Goal: Transaction & Acquisition: Purchase product/service

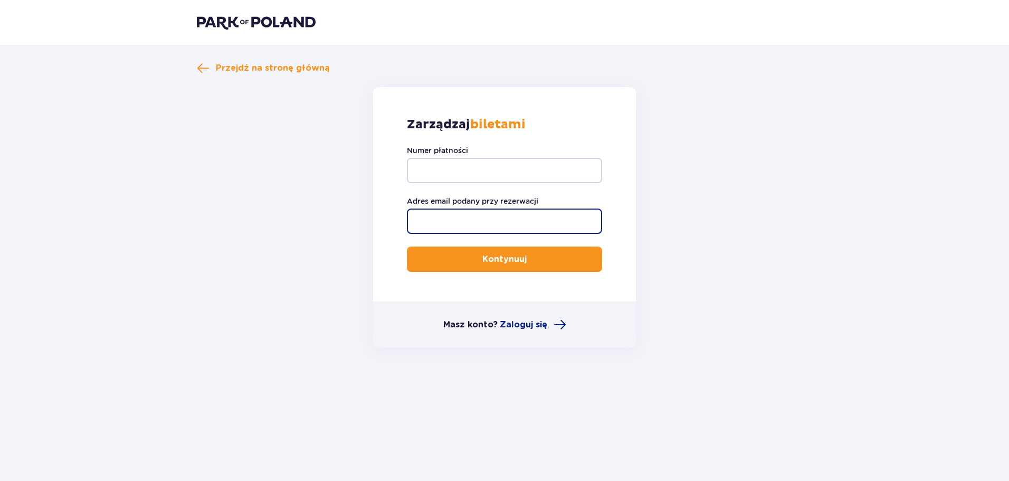
click at [445, 222] on input "Adres email podany przy rezerwacji" at bounding box center [504, 220] width 195 height 25
click at [461, 217] on input "Adres email podany przy rezerwacji" at bounding box center [504, 220] width 195 height 25
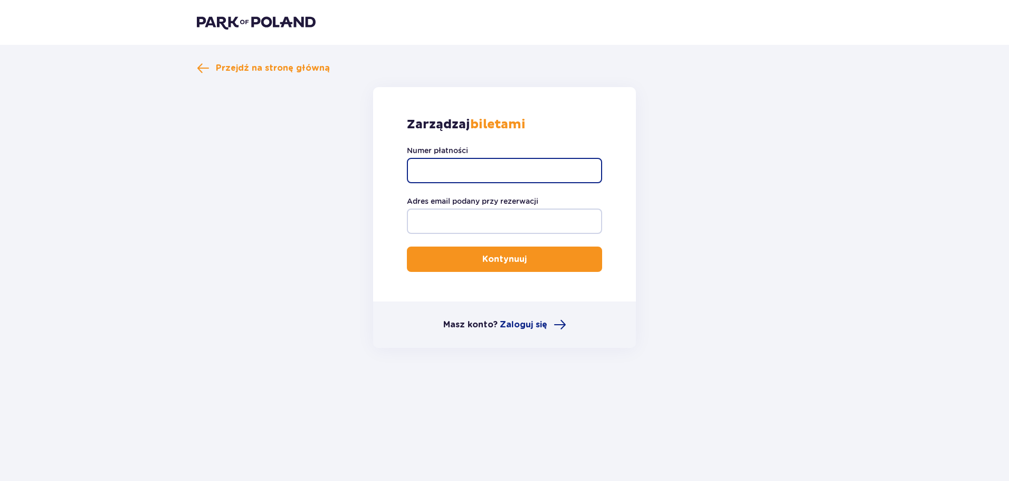
click at [439, 167] on input "Numer płatności" at bounding box center [504, 170] width 195 height 25
click at [440, 167] on input "Numer płatności" at bounding box center [504, 170] width 195 height 25
type input "420724"
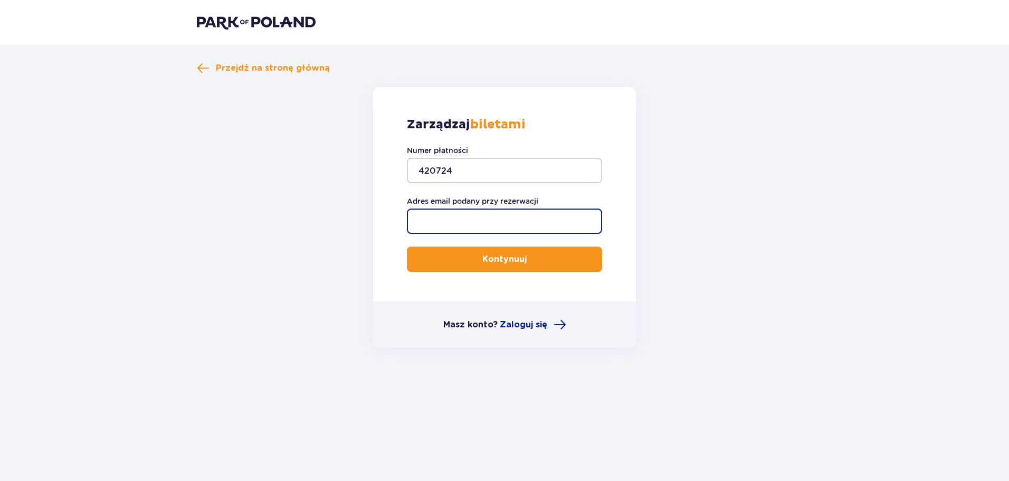
click at [447, 212] on input "Adres email podany przy rezerwacji" at bounding box center [504, 220] width 195 height 25
type input "[PERSON_NAME][EMAIL_ADDRESS][DOMAIN_NAME]"
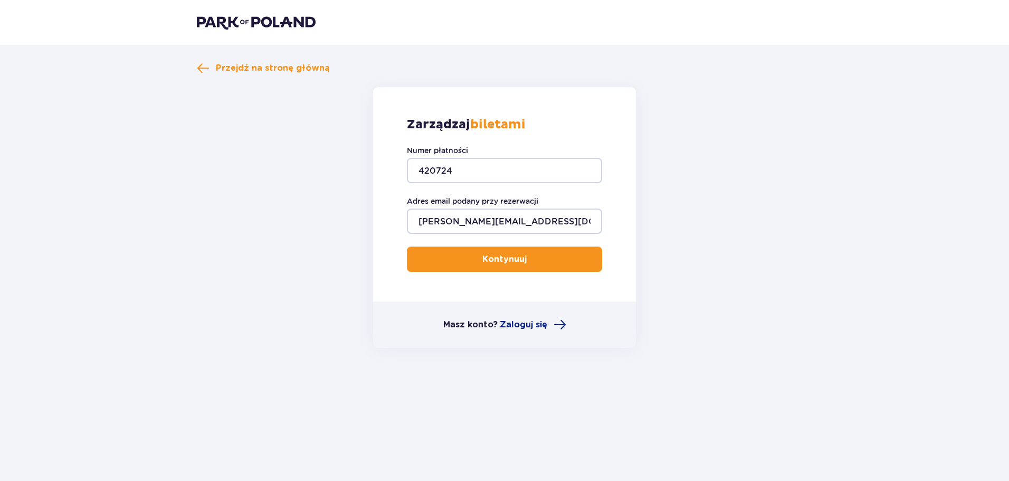
click at [499, 262] on p "Kontynuuj" at bounding box center [504, 259] width 44 height 12
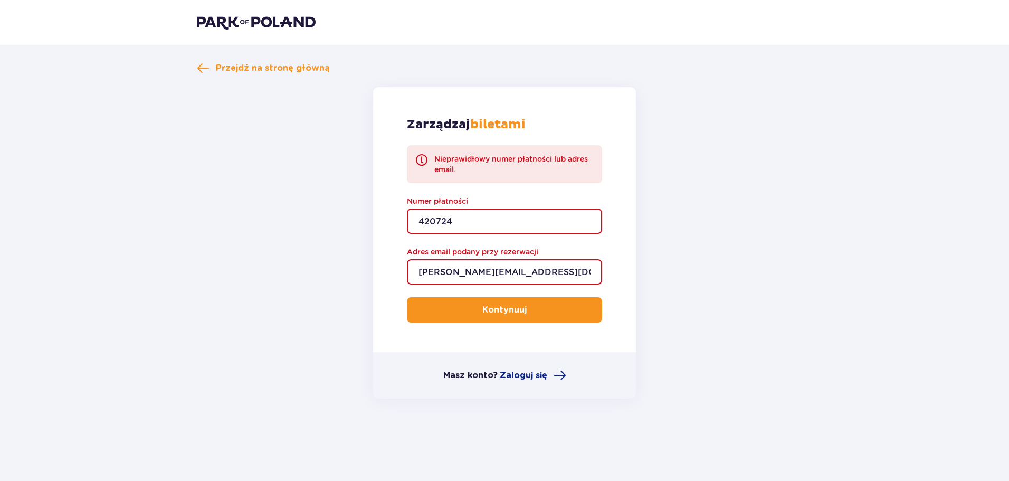
click at [451, 220] on input "420724" at bounding box center [504, 220] width 195 height 25
drag, startPoint x: 464, startPoint y: 219, endPoint x: 366, endPoint y: 213, distance: 98.3
click at [366, 213] on form "Zarządzaj biletami Nieprawidłowy numer płatności lub adres email. Numer płatnoś…" at bounding box center [504, 242] width 615 height 311
click at [457, 217] on input "Numer płatności" at bounding box center [504, 220] width 195 height 25
type input "TR-VRC-FL5S1WX"
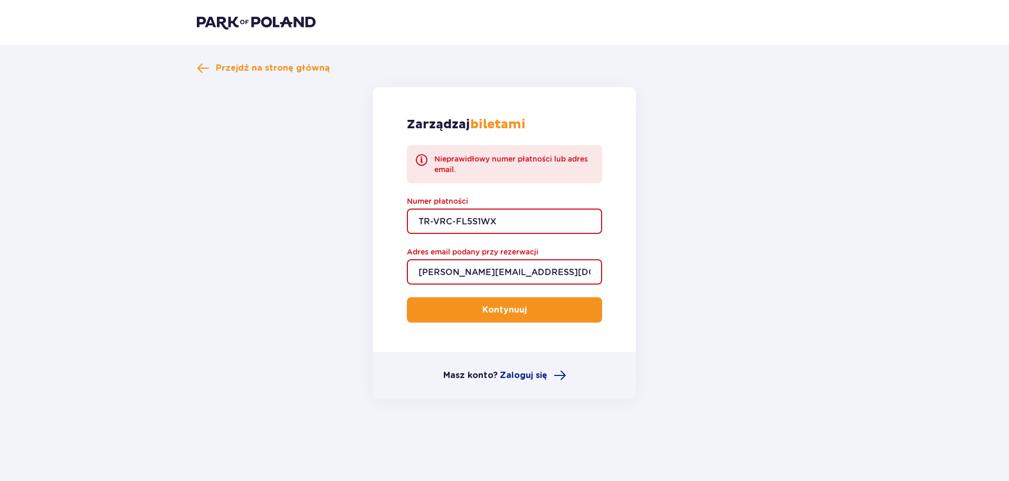
click at [501, 311] on p "Kontynuuj" at bounding box center [504, 310] width 44 height 12
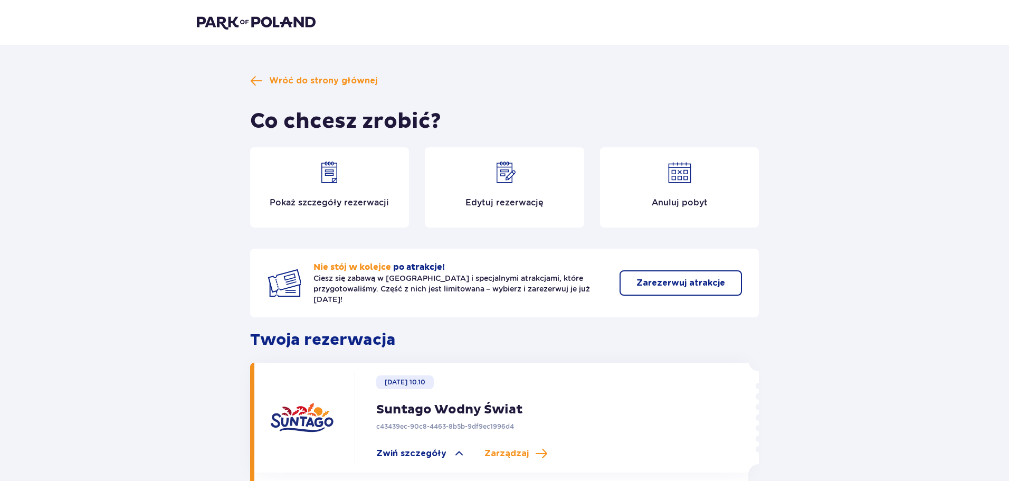
click at [493, 189] on div "Edytuj rezerwację" at bounding box center [504, 187] width 159 height 80
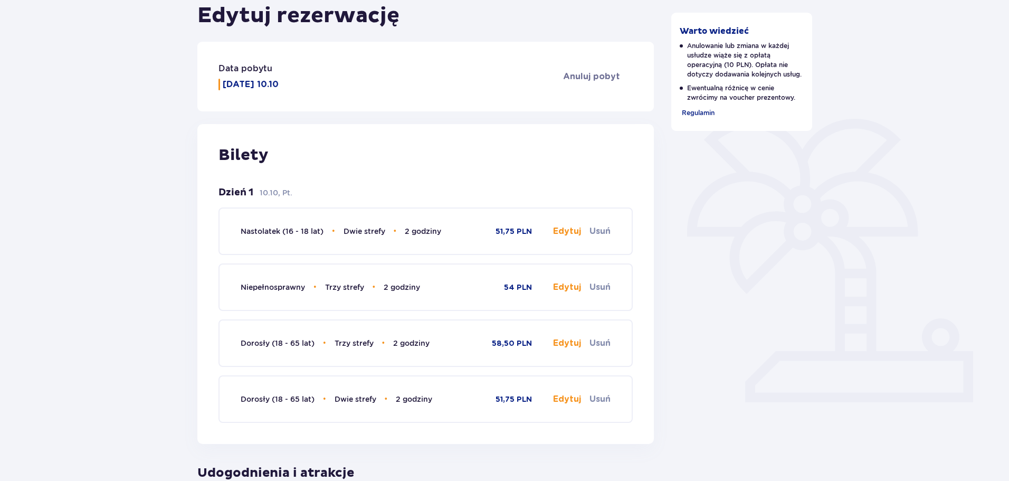
scroll to position [158, 0]
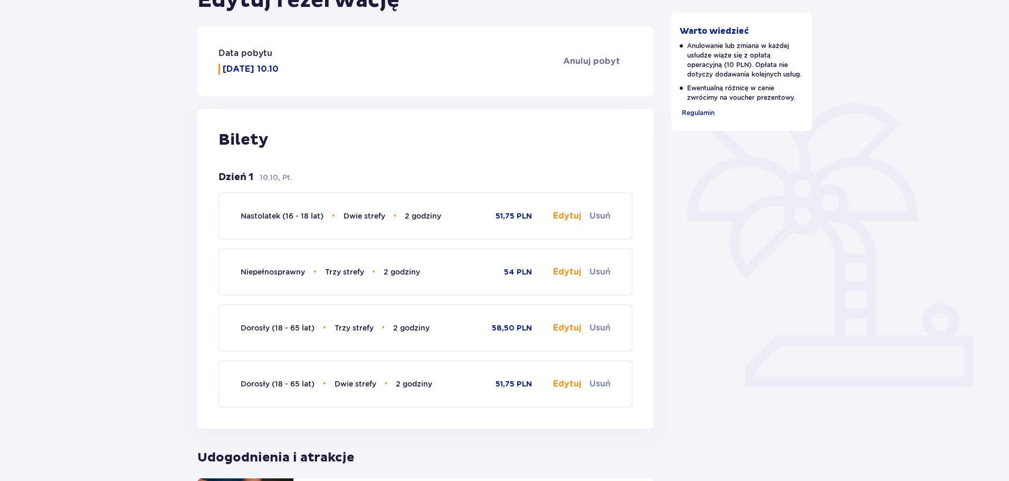
click at [560, 221] on button "Edytuj" at bounding box center [567, 216] width 28 height 12
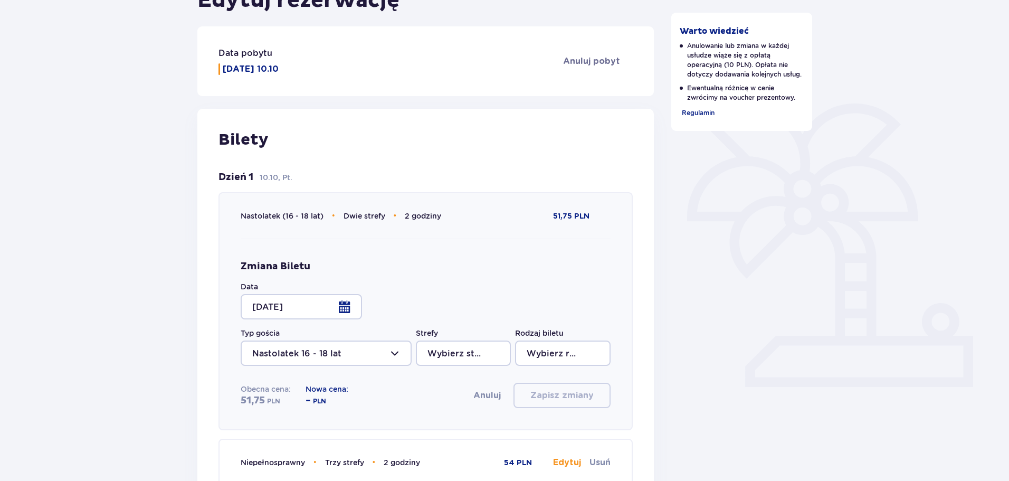
type input "Dwie strefy"
type input "2 godziny"
click at [346, 304] on div at bounding box center [301, 306] width 121 height 25
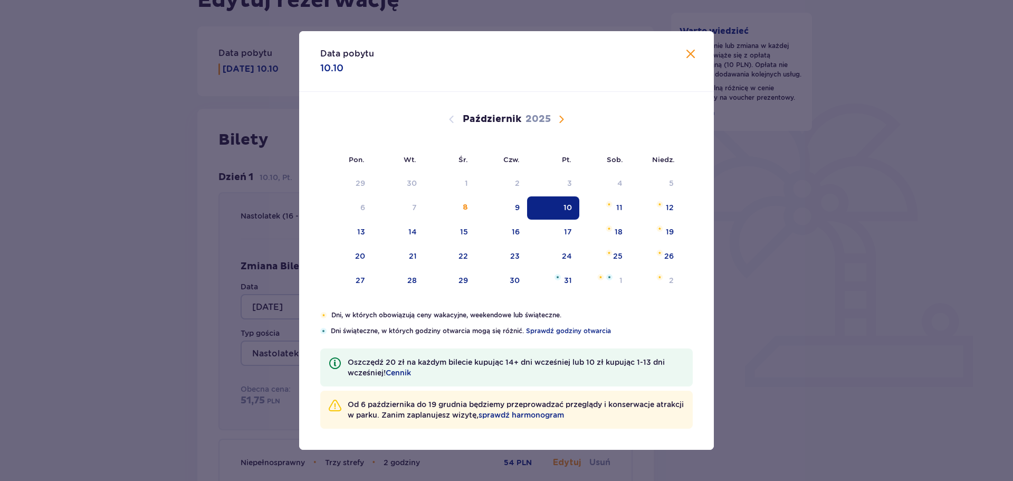
drag, startPoint x: 561, startPoint y: 120, endPoint x: 602, endPoint y: 274, distance: 158.8
click at [561, 123] on span "Następny miesiąc" at bounding box center [561, 119] width 13 height 13
click at [572, 257] on div "21" at bounding box center [552, 256] width 51 height 23
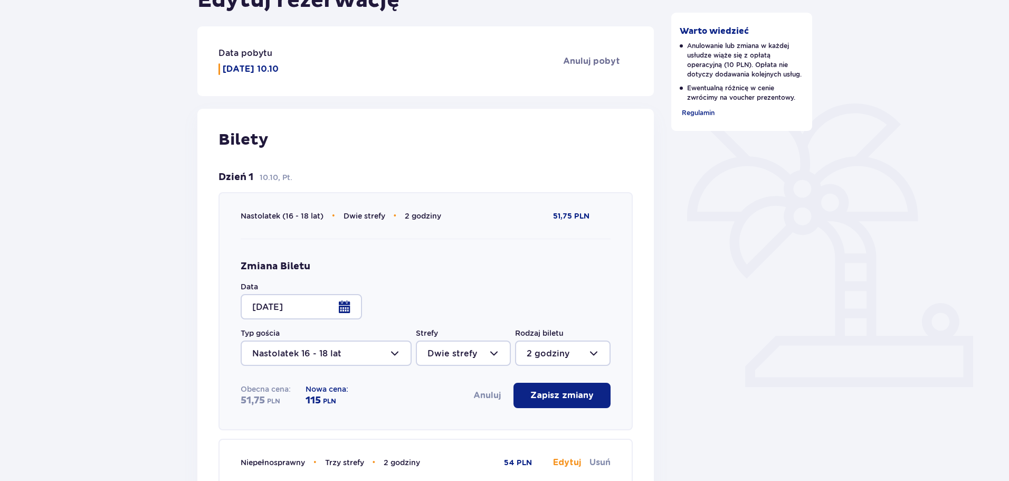
click at [345, 304] on div at bounding box center [301, 306] width 121 height 25
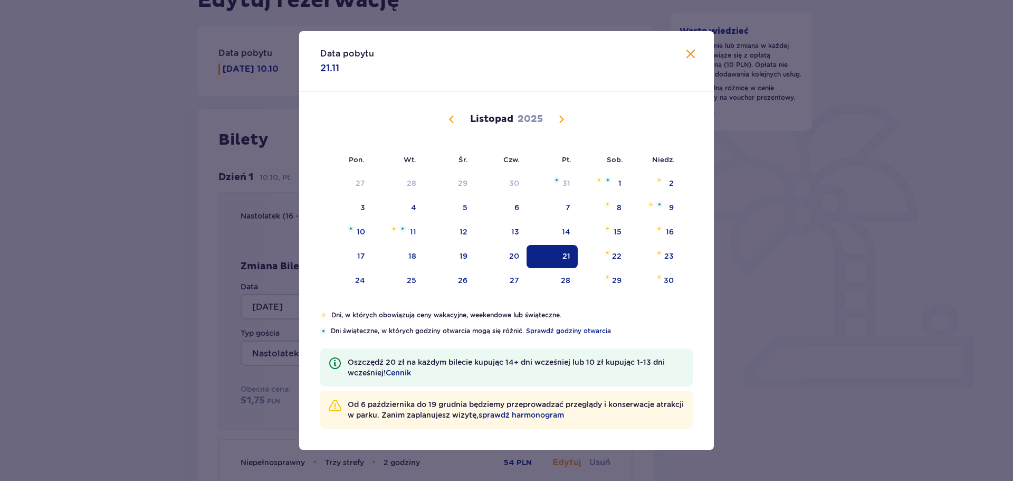
click at [450, 117] on span "Poprzedni miesiąc" at bounding box center [451, 119] width 13 height 13
click at [572, 209] on div "10" at bounding box center [568, 207] width 8 height 11
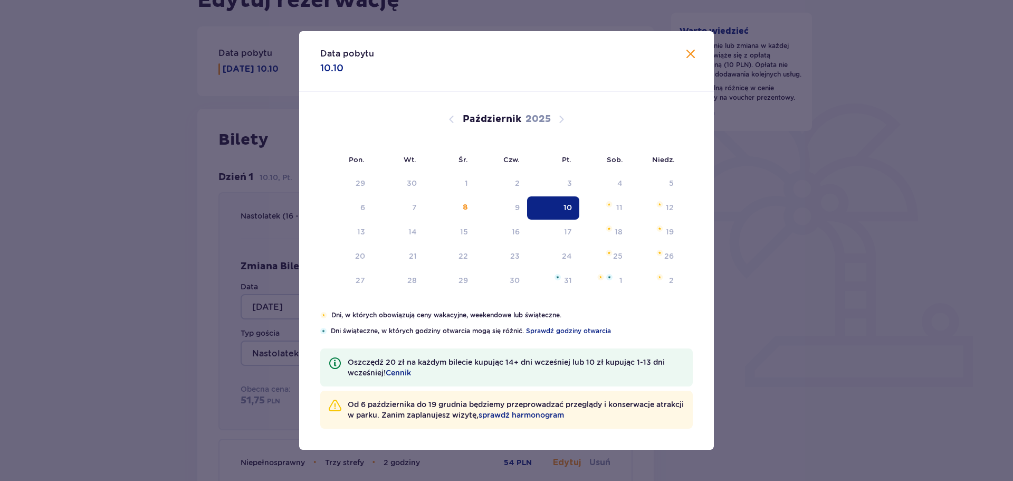
type input "[DATE]"
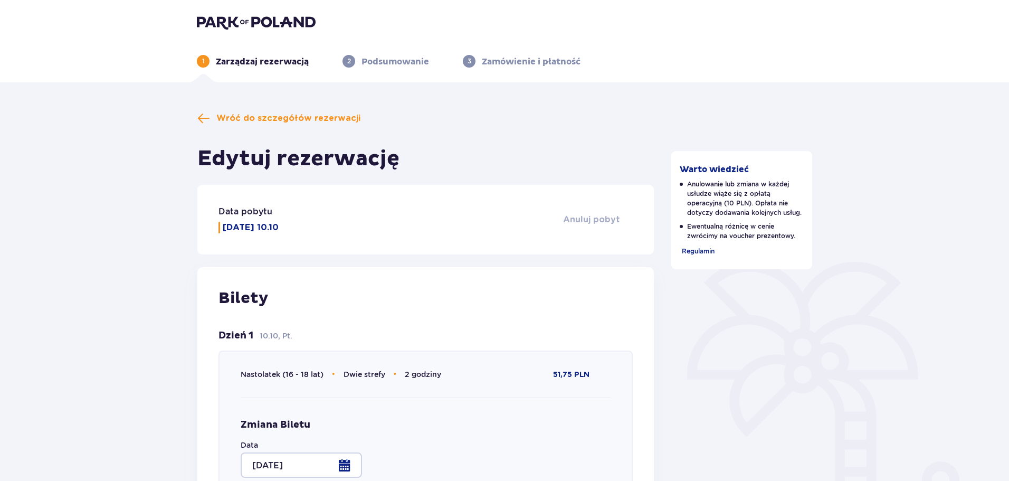
click at [594, 220] on span "Anuluj pobyt" at bounding box center [591, 220] width 57 height 12
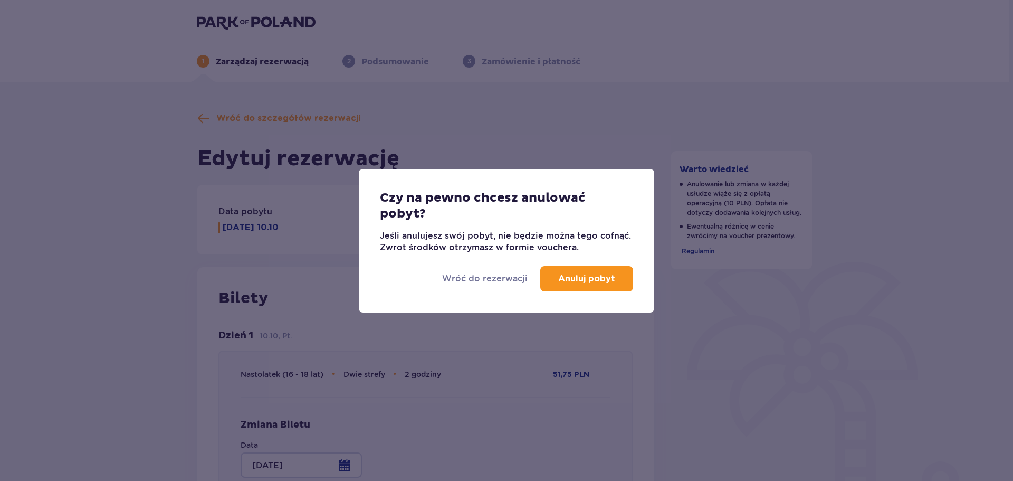
click at [596, 279] on p "Anuluj pobyt" at bounding box center [586, 279] width 57 height 12
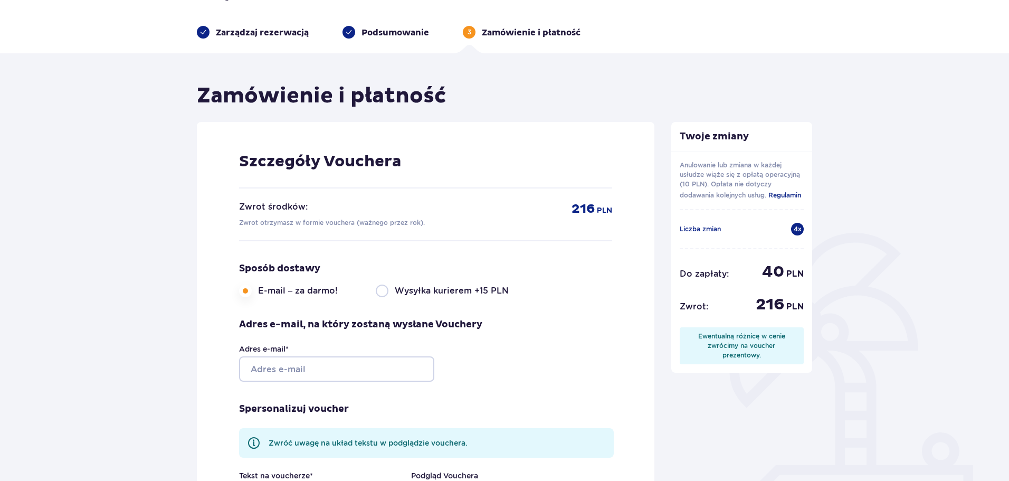
scroll to position [53, 0]
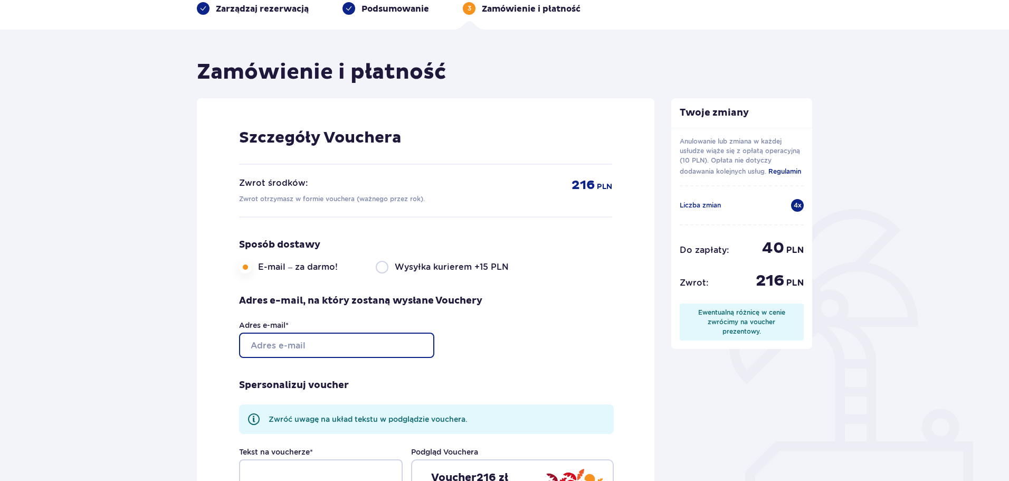
click at [350, 342] on input "Adres e-mail *" at bounding box center [336, 344] width 195 height 25
type input "[EMAIL_ADDRESS][DOMAIN_NAME]"
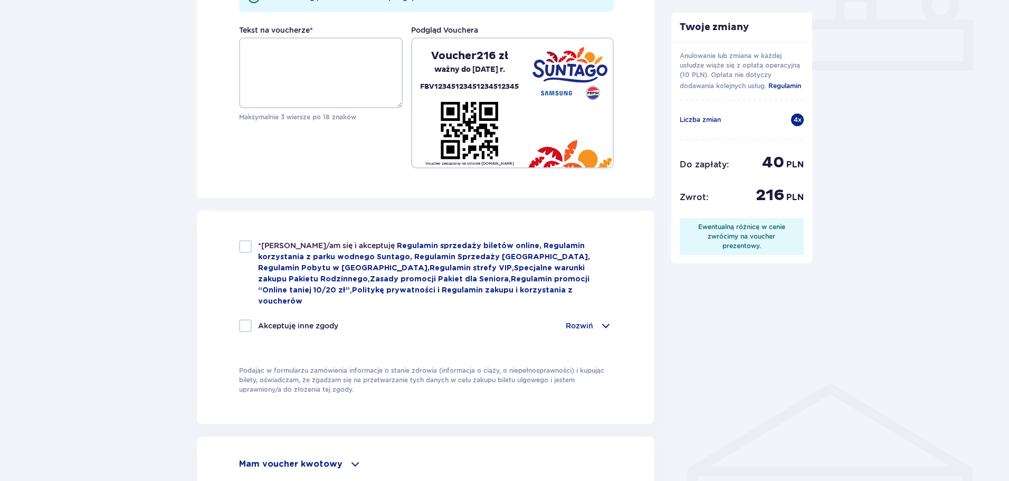
scroll to position [475, 0]
click at [247, 245] on div at bounding box center [245, 246] width 13 height 13
checkbox input "true"
click at [245, 319] on div at bounding box center [245, 325] width 13 height 13
checkbox input "true"
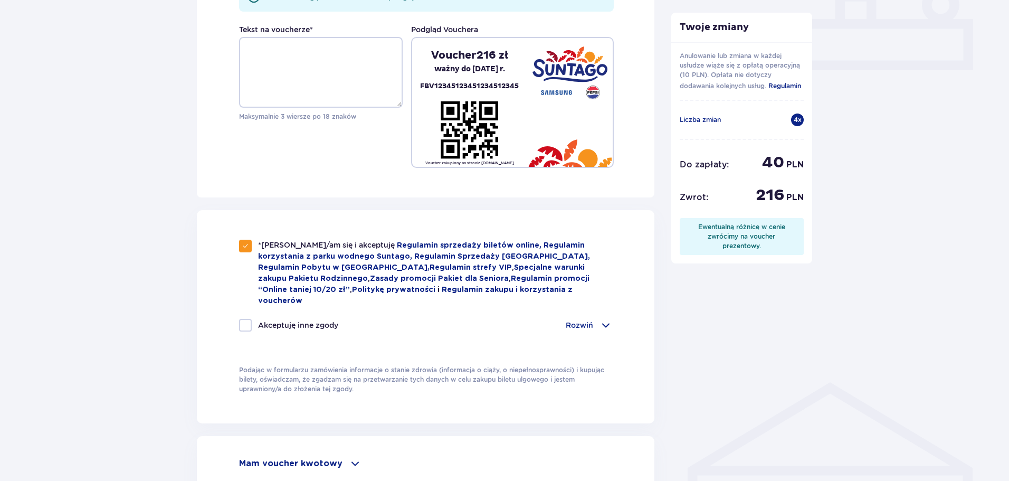
checkbox input "true"
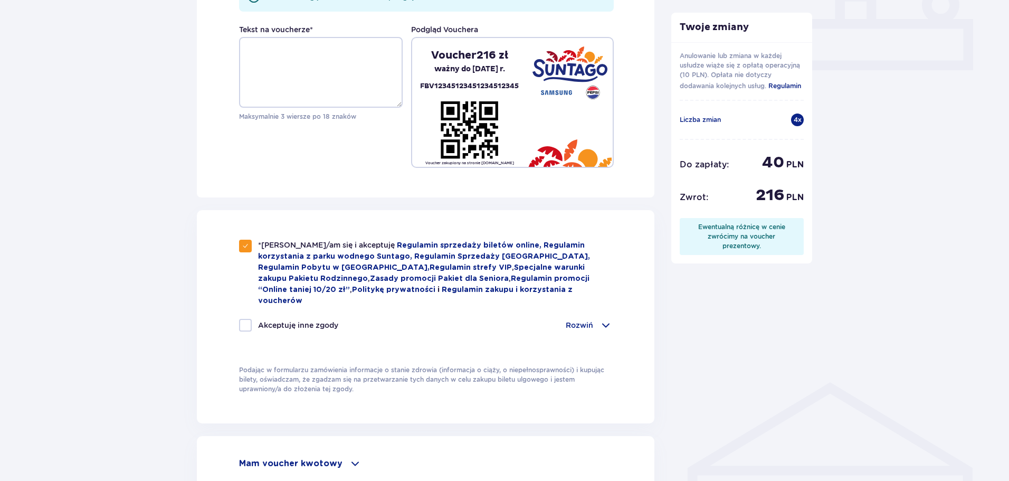
checkbox input "true"
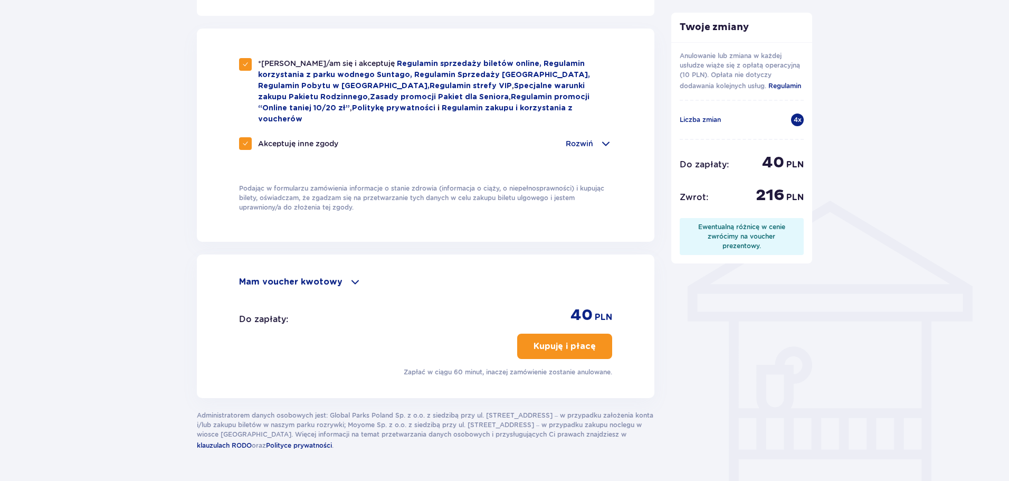
scroll to position [676, 0]
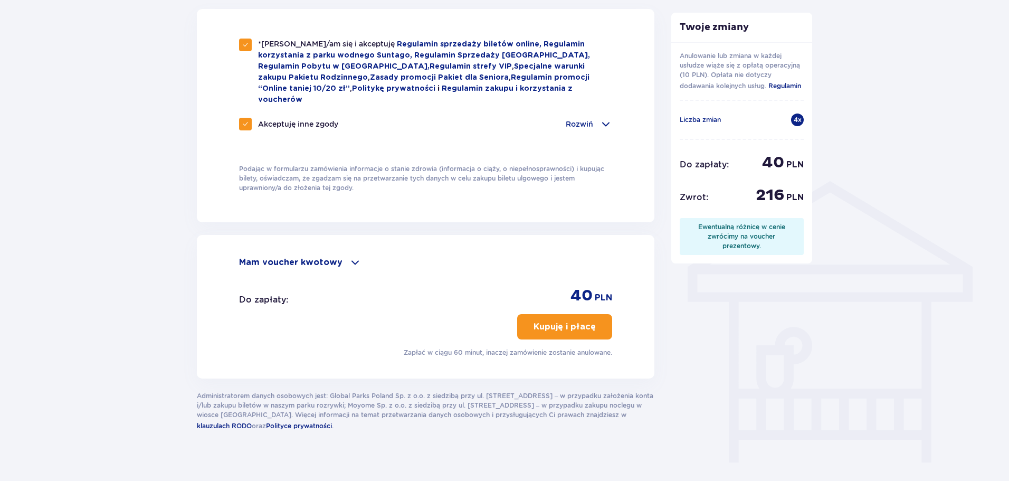
click at [342, 256] on div "Mam voucher kwotowy" at bounding box center [425, 262] width 373 height 13
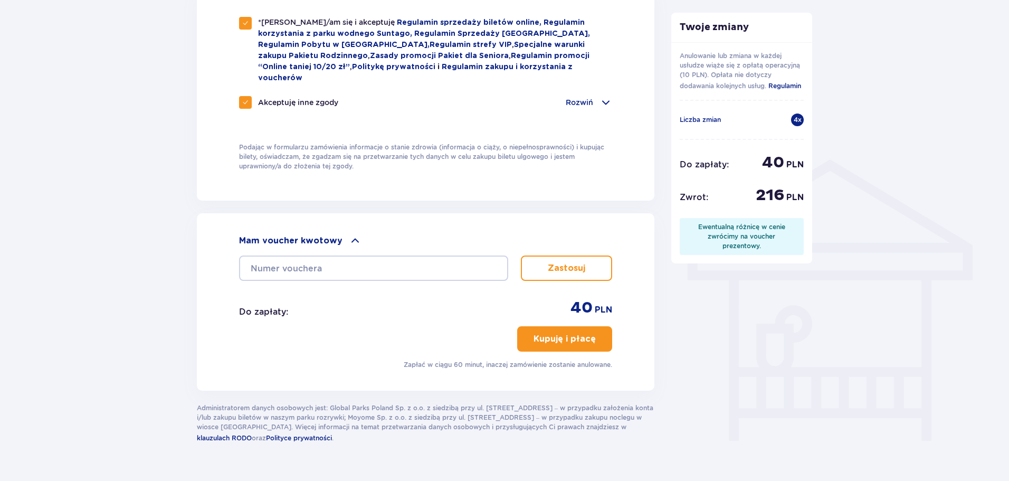
scroll to position [710, 0]
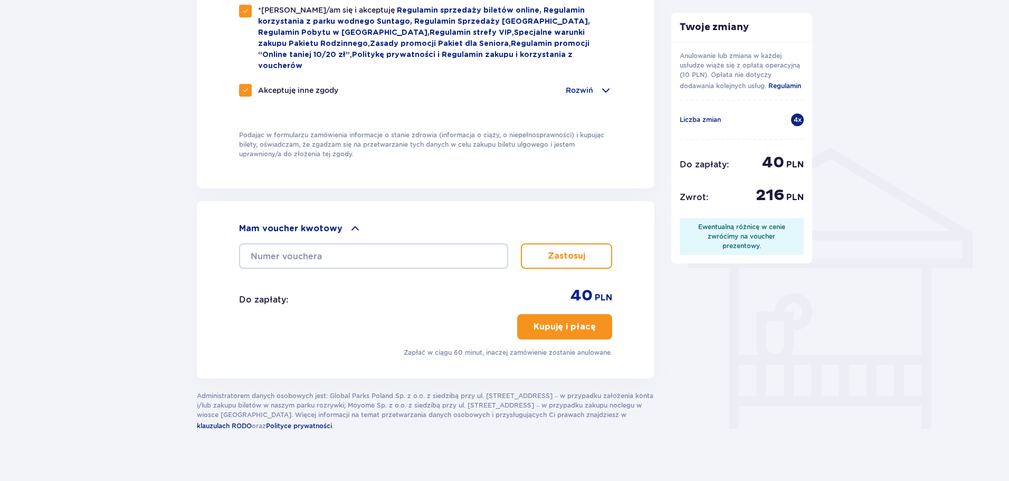
click at [428, 296] on div "Mam voucher kwotowy Zastosuj Do zapłaty : 40 PLN Kupuję i płacę Zapłać w ciągu …" at bounding box center [425, 289] width 457 height 177
click at [563, 321] on p "Kupuję i płacę" at bounding box center [564, 327] width 62 height 12
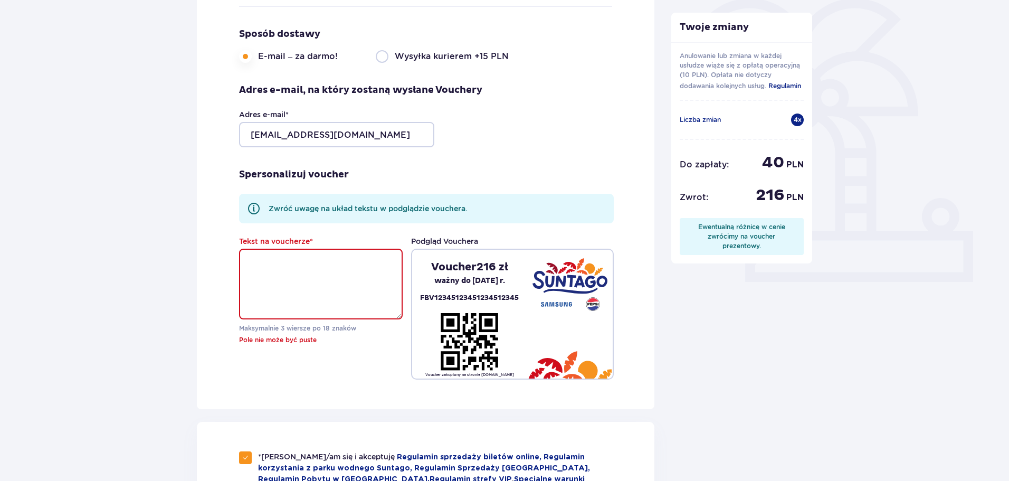
scroll to position [248, 0]
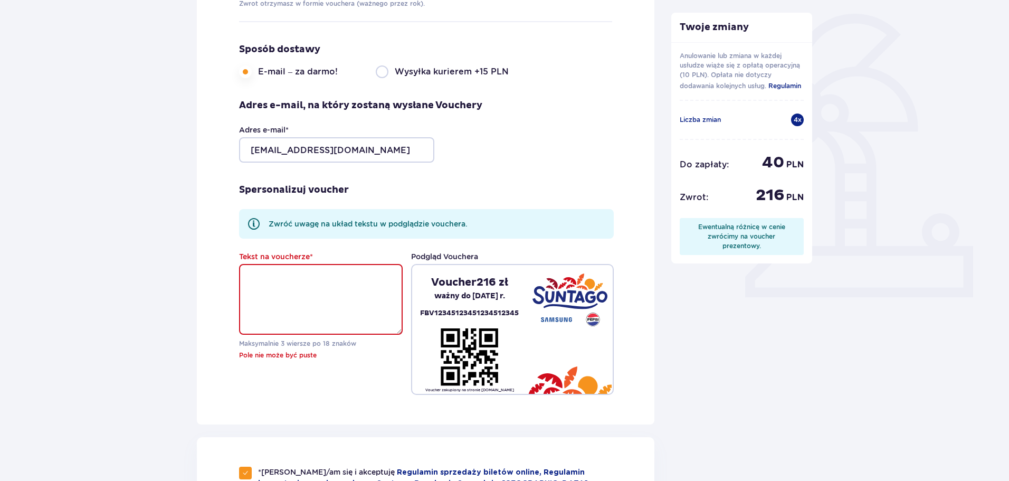
click at [352, 284] on textarea "Tekst na voucherze *" at bounding box center [321, 299] width 164 height 71
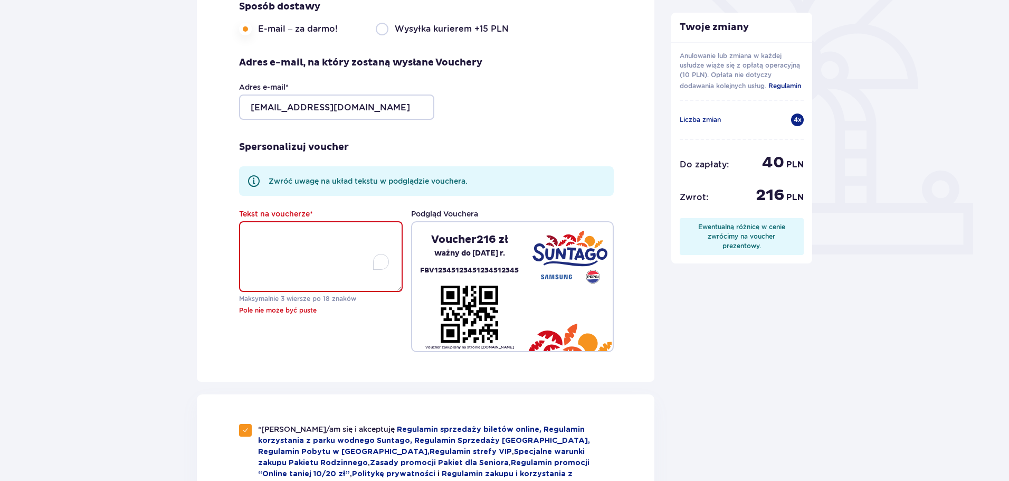
scroll to position [317, 0]
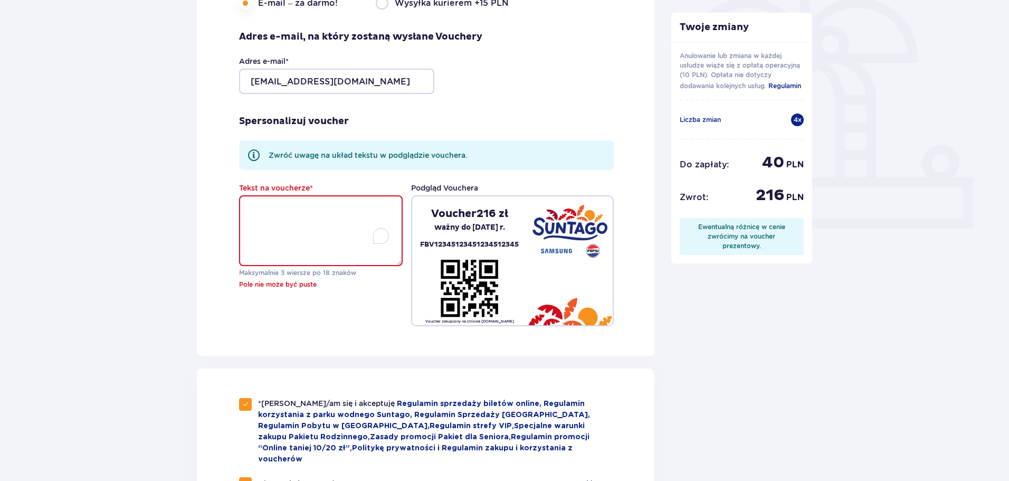
click at [283, 209] on textarea "Tekst na voucherze *" at bounding box center [321, 230] width 164 height 71
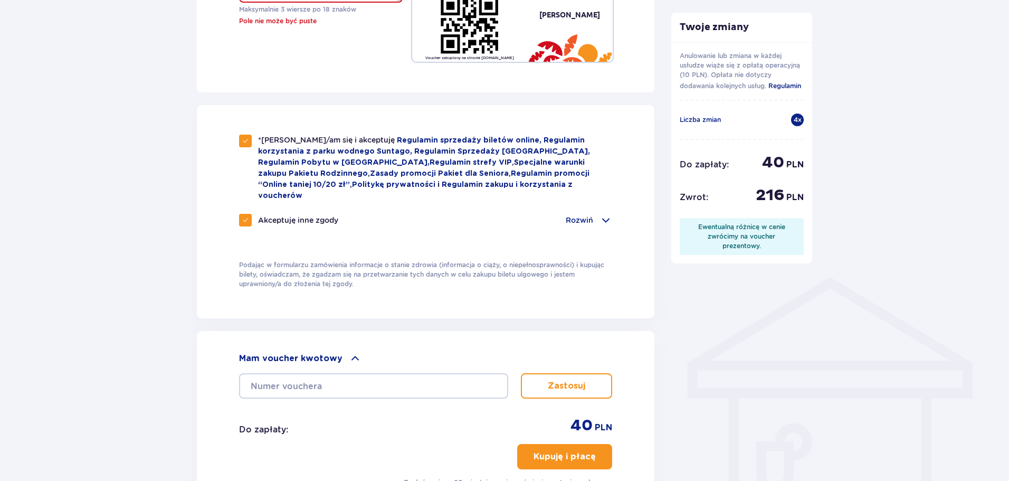
scroll to position [710, 0]
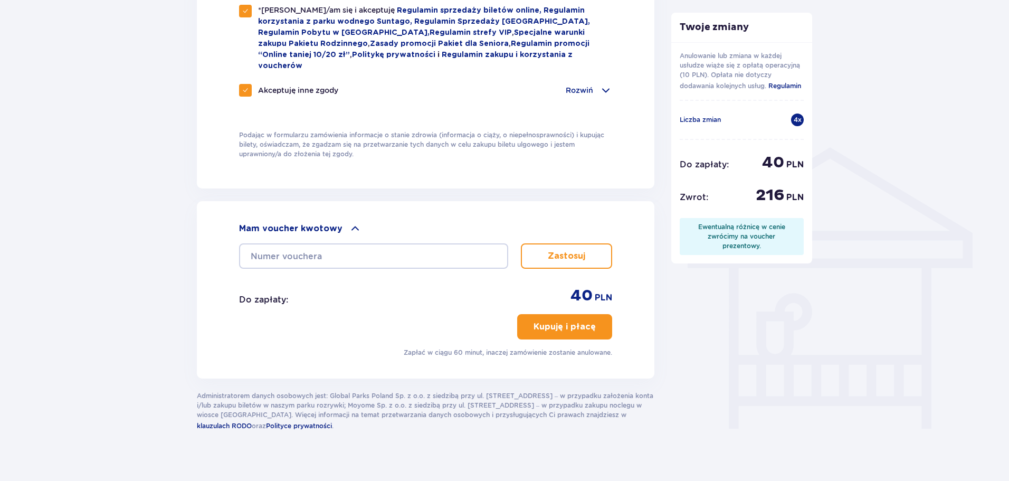
type textarea "[PERSON_NAME]"
click at [555, 325] on button "Kupuję i płacę" at bounding box center [564, 326] width 95 height 25
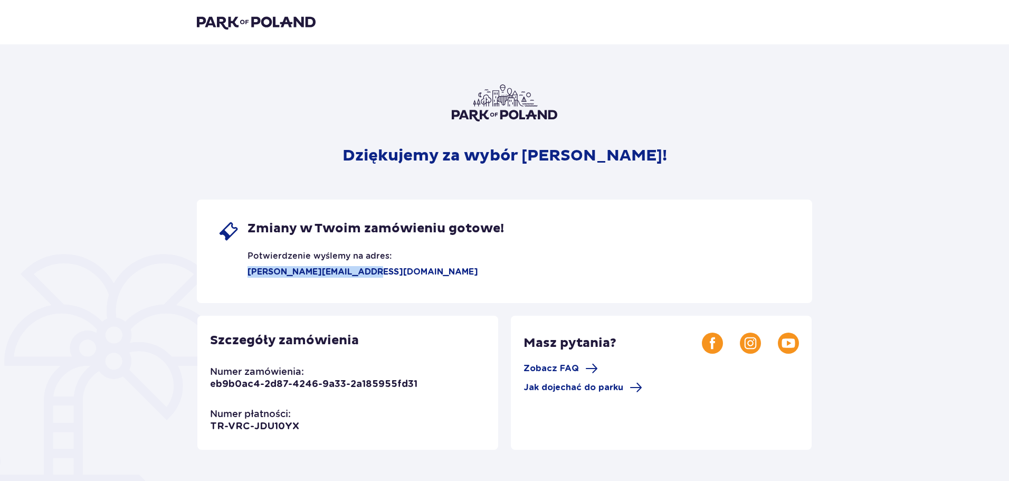
drag, startPoint x: 371, startPoint y: 274, endPoint x: 218, endPoint y: 271, distance: 153.1
click at [218, 271] on div "Zmiany w Twoim zamówieniu gotowe! Potwierdzenie wyślemy na adres: gabriela.genc…" at bounding box center [361, 249] width 286 height 57
click at [148, 315] on div "Dziękujemy za wybór Suntago! Zmiany w Twoim zamówieniu gotowe! Potwierdzenie wy…" at bounding box center [504, 369] width 1009 height 650
